Goal: Use online tool/utility

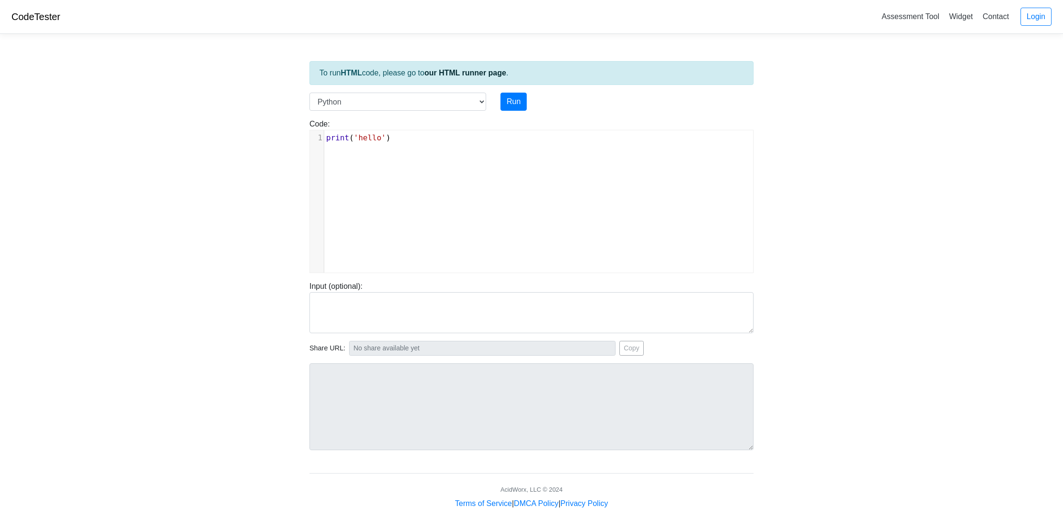
click at [433, 138] on pre "print ( 'hello' )" at bounding box center [538, 137] width 429 height 11
type textarea "print('hello')"
drag, startPoint x: 415, startPoint y: 137, endPoint x: 260, endPoint y: 133, distance: 155.7
click at [260, 133] on body "CodeTester Assessment Tool Widget Contact Login To run HTML code, please go to …" at bounding box center [531, 255] width 1063 height 510
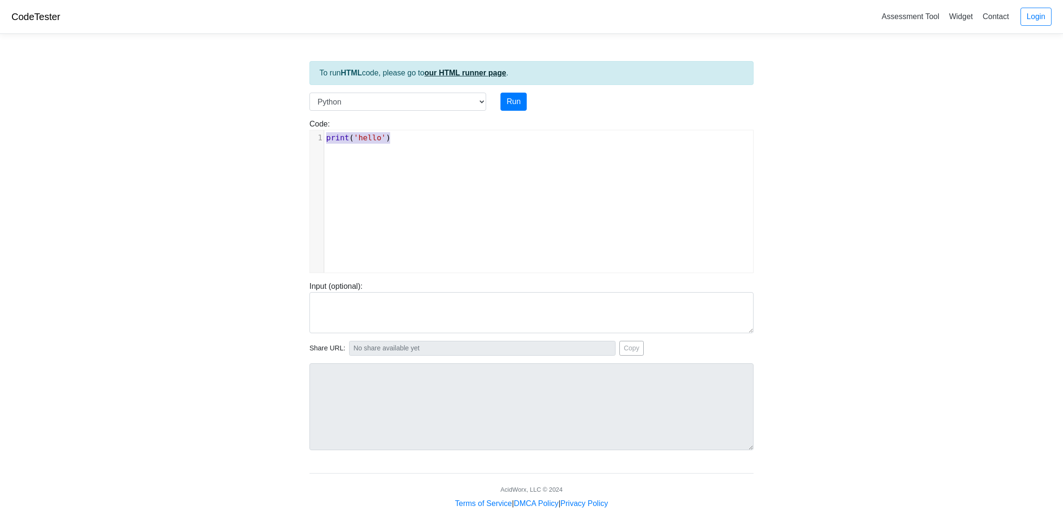
click at [465, 74] on link "our HTML runner page" at bounding box center [466, 73] width 82 height 8
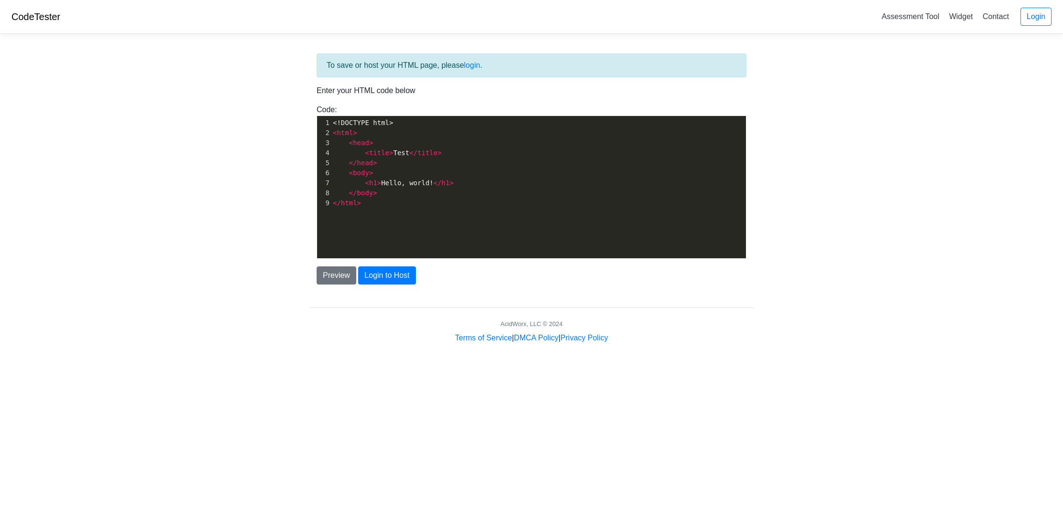
type textarea "b"
click at [361, 198] on pre "</ html >" at bounding box center [538, 203] width 415 height 10
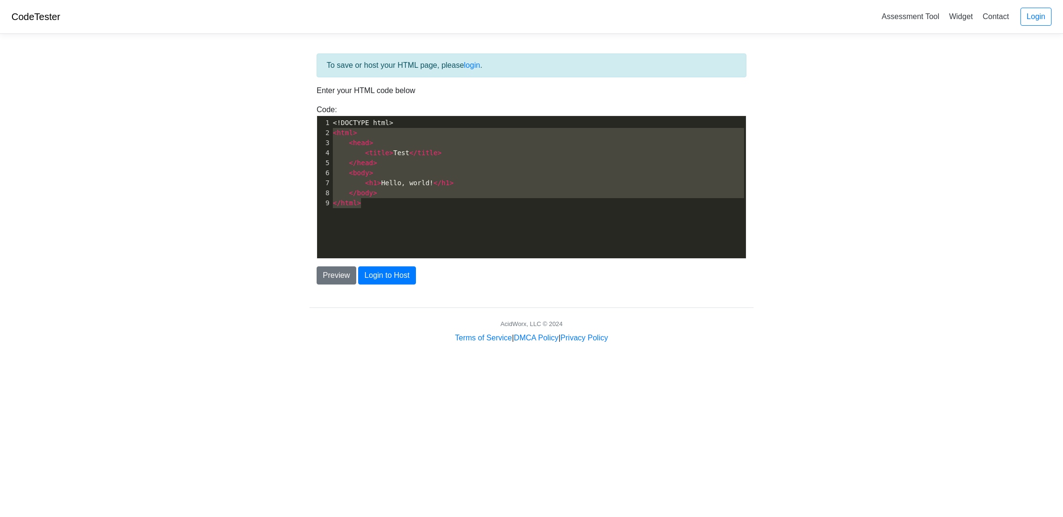
type textarea "<!DOCTYPE html> <html> <head> <title>Test</title> </head> <body> <h1>Hello, wor…"
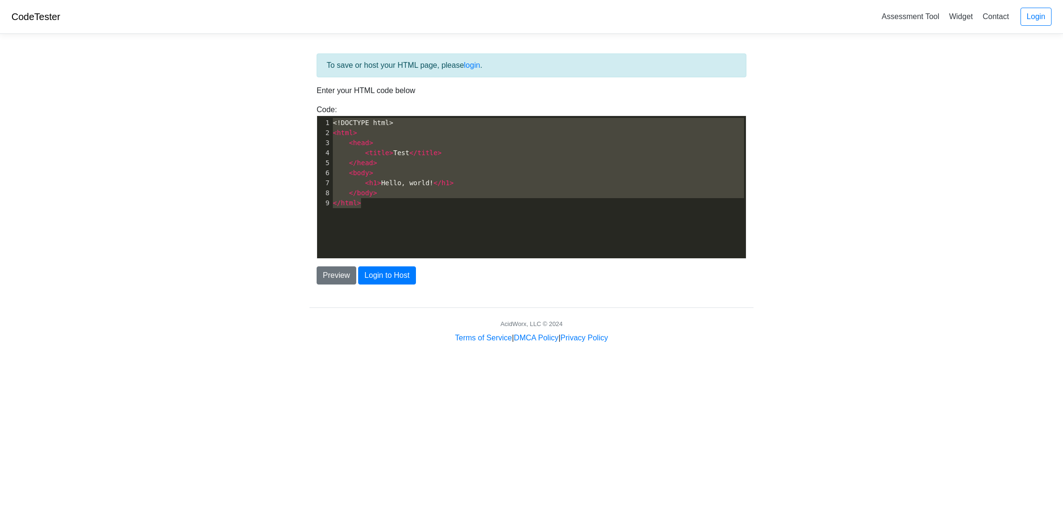
drag, startPoint x: 370, startPoint y: 209, endPoint x: 253, endPoint y: 102, distance: 158.2
click at [253, 102] on body "CodeTester Assessment Tool Widget Contact Login To save or host your HTML page,…" at bounding box center [531, 172] width 1063 height 344
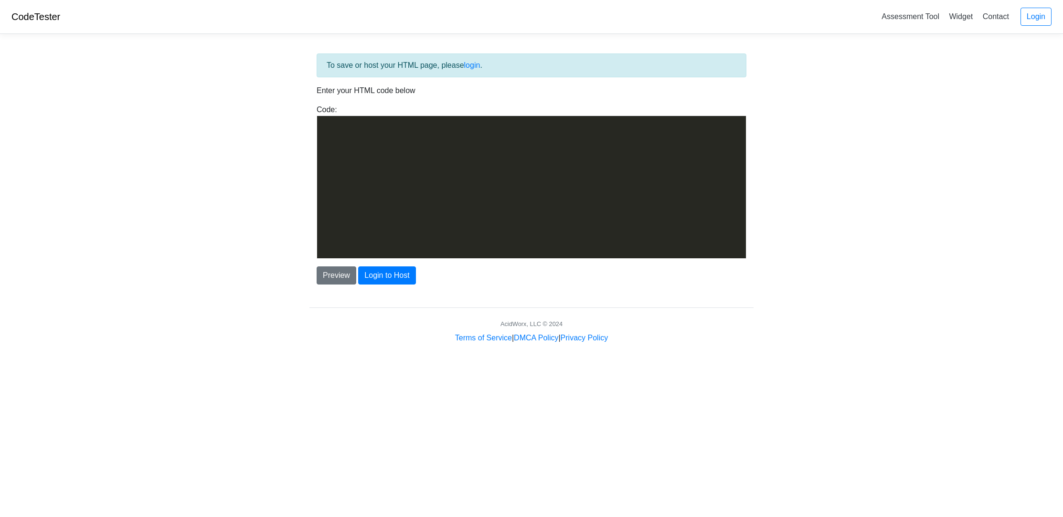
scroll to position [3592, 0]
